Goal: Task Accomplishment & Management: Use online tool/utility

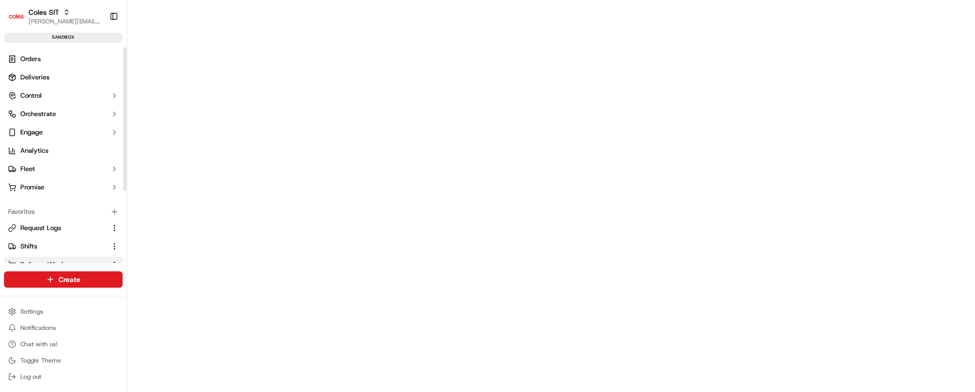
scroll to position [76, 0]
click at [52, 153] on span "Request Logs" at bounding box center [40, 151] width 41 height 9
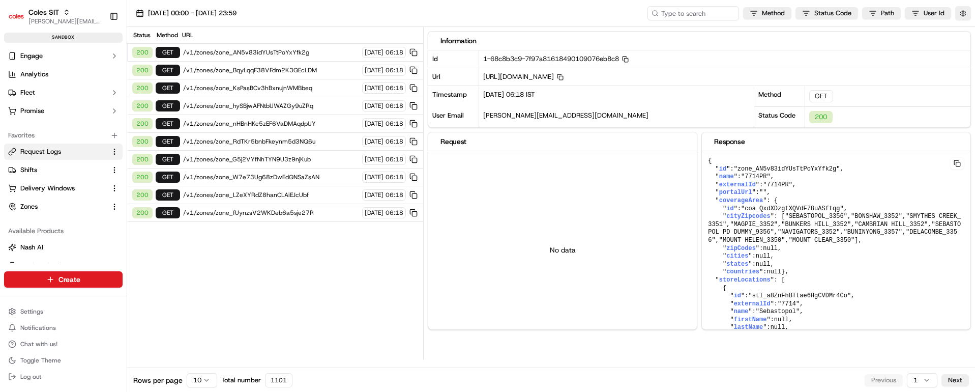
click at [271, 52] on span "/v1/zones/zone_AN5v83idYUsTtPoYxYfk2g" at bounding box center [271, 52] width 176 height 8
click at [205, 381] on html "Coles SIT [PERSON_NAME][EMAIL_ADDRESS][PERSON_NAME][PERSON_NAME][DOMAIN_NAME] T…" at bounding box center [487, 196] width 975 height 392
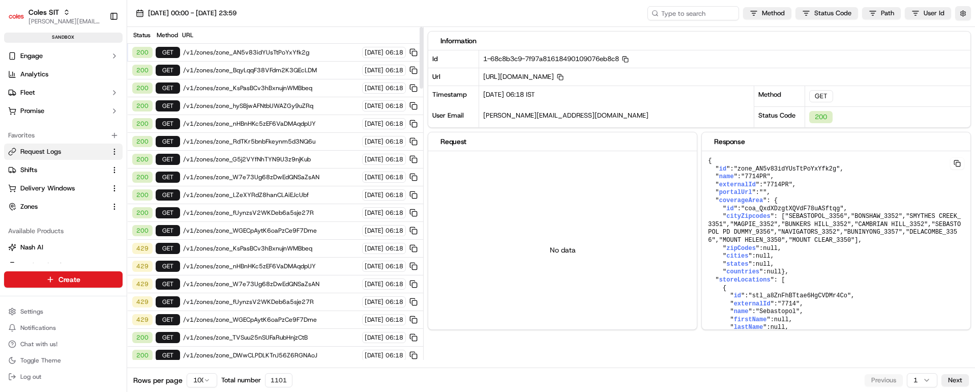
click at [205, 381] on html "Coles SIT [PERSON_NAME][EMAIL_ADDRESS][PERSON_NAME][PERSON_NAME][DOMAIN_NAME] T…" at bounding box center [487, 196] width 975 height 392
